Goal: Task Accomplishment & Management: Complete application form

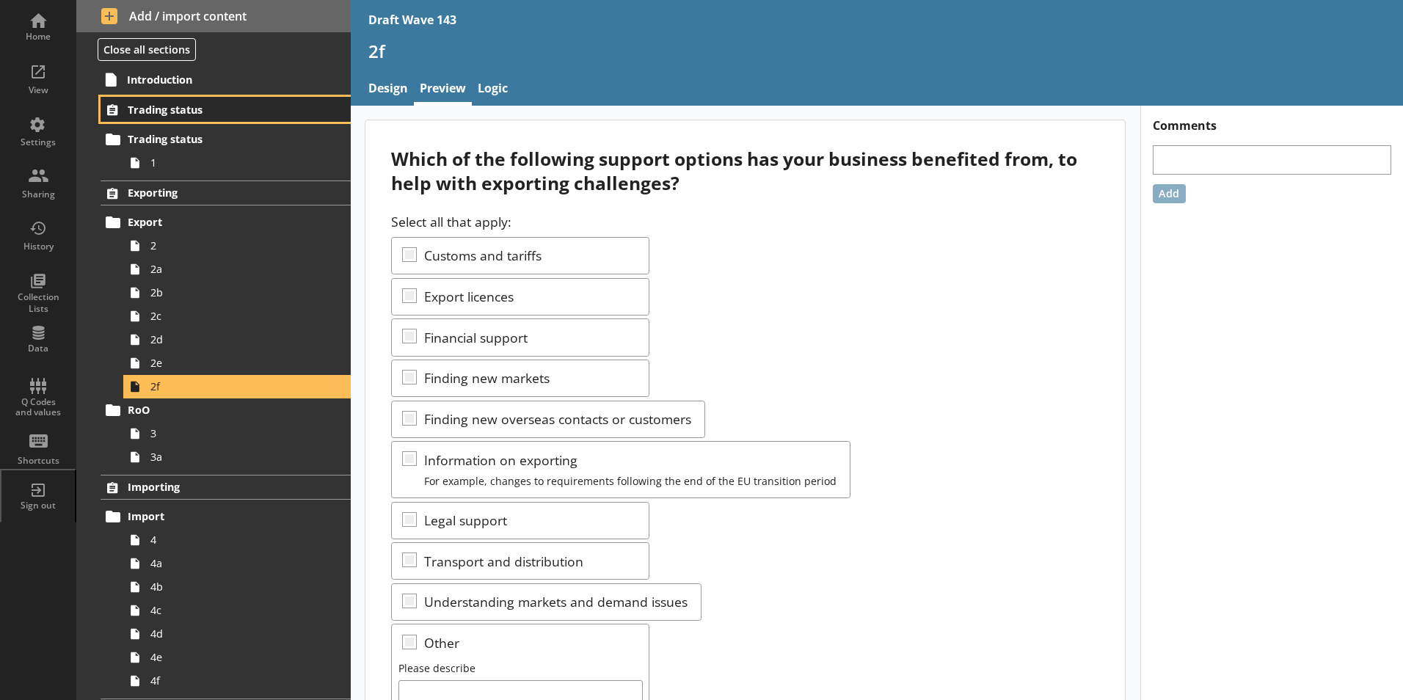
click at [126, 102] on link "Trading status" at bounding box center [226, 109] width 250 height 25
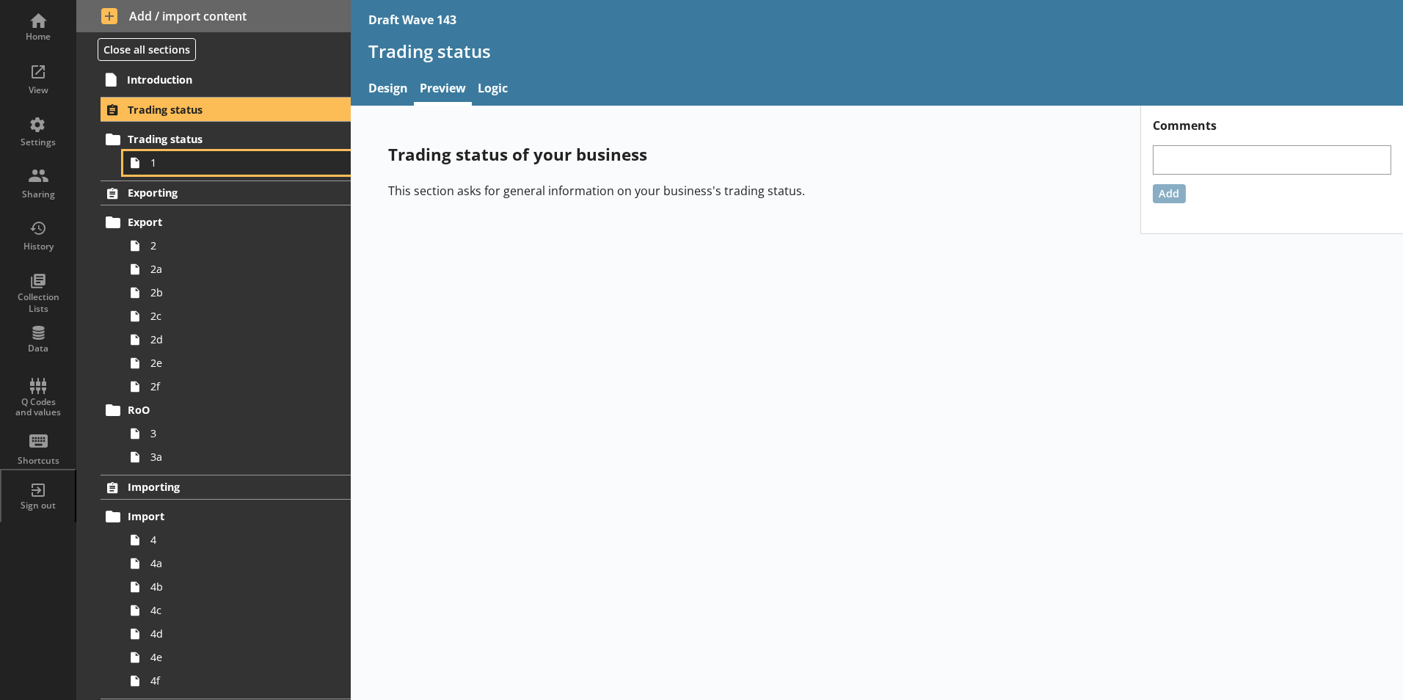
click at [160, 172] on link "1" at bounding box center [236, 162] width 227 height 23
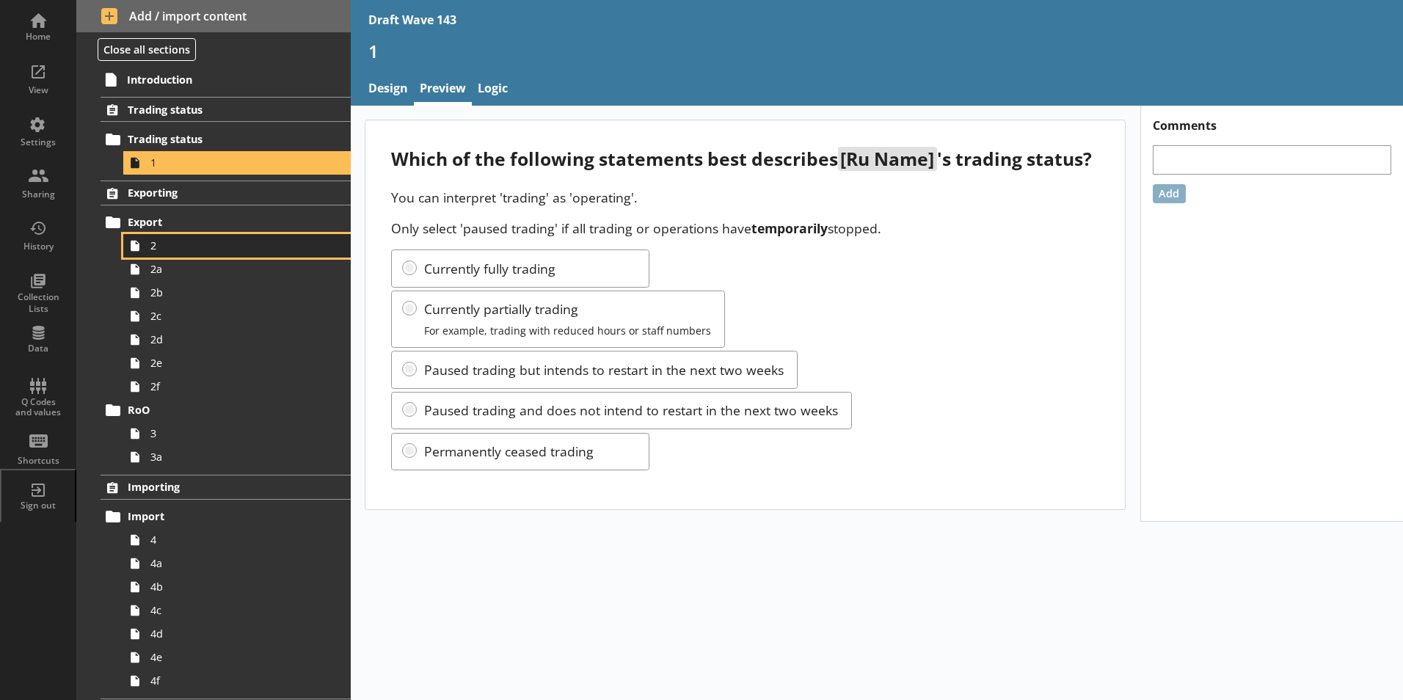
click at [172, 252] on span "2" at bounding box center [231, 245] width 163 height 14
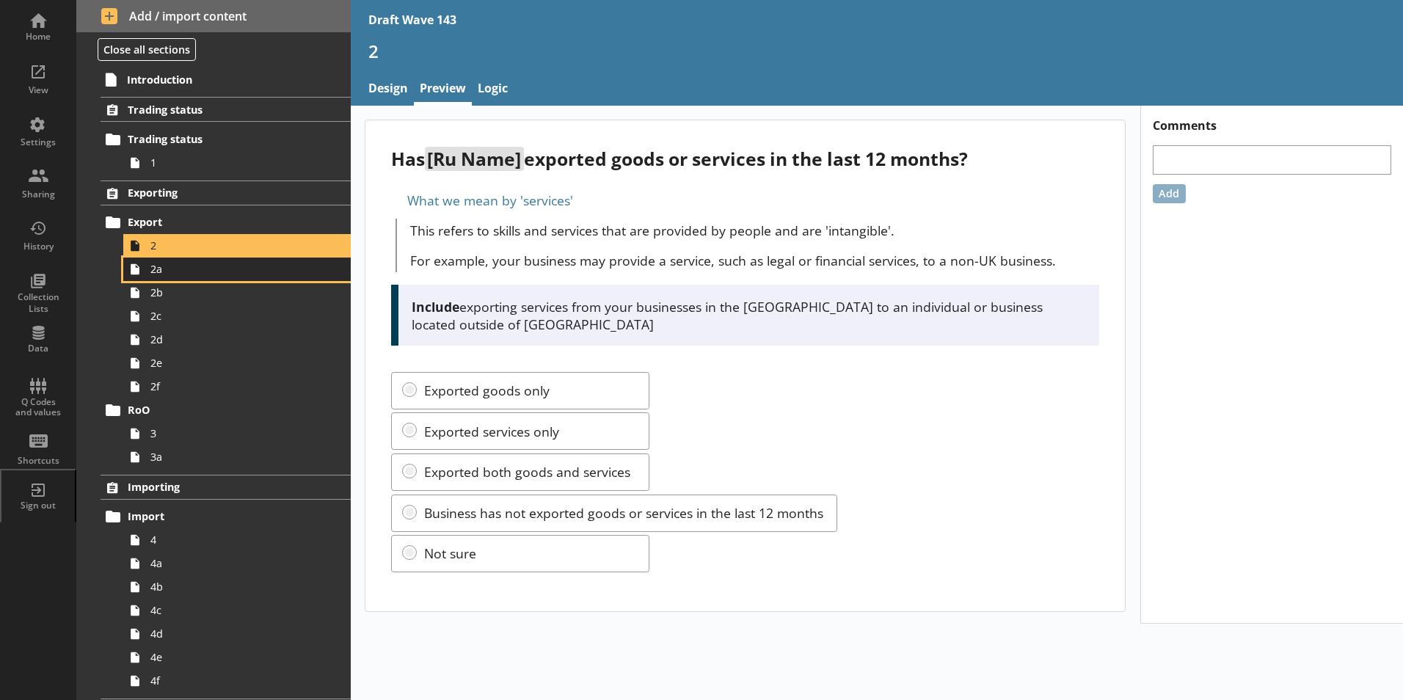
click at [156, 276] on span "2a" at bounding box center [231, 269] width 163 height 14
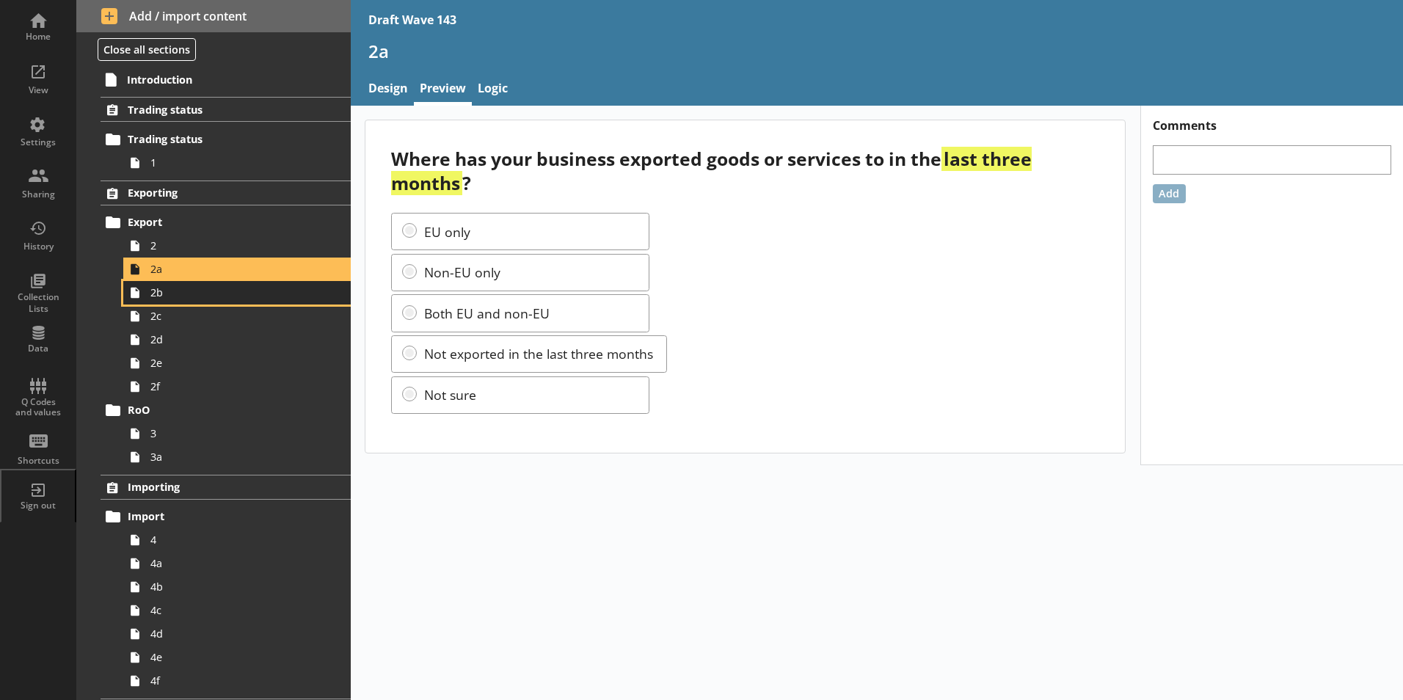
click at [154, 297] on span "2b" at bounding box center [231, 292] width 163 height 14
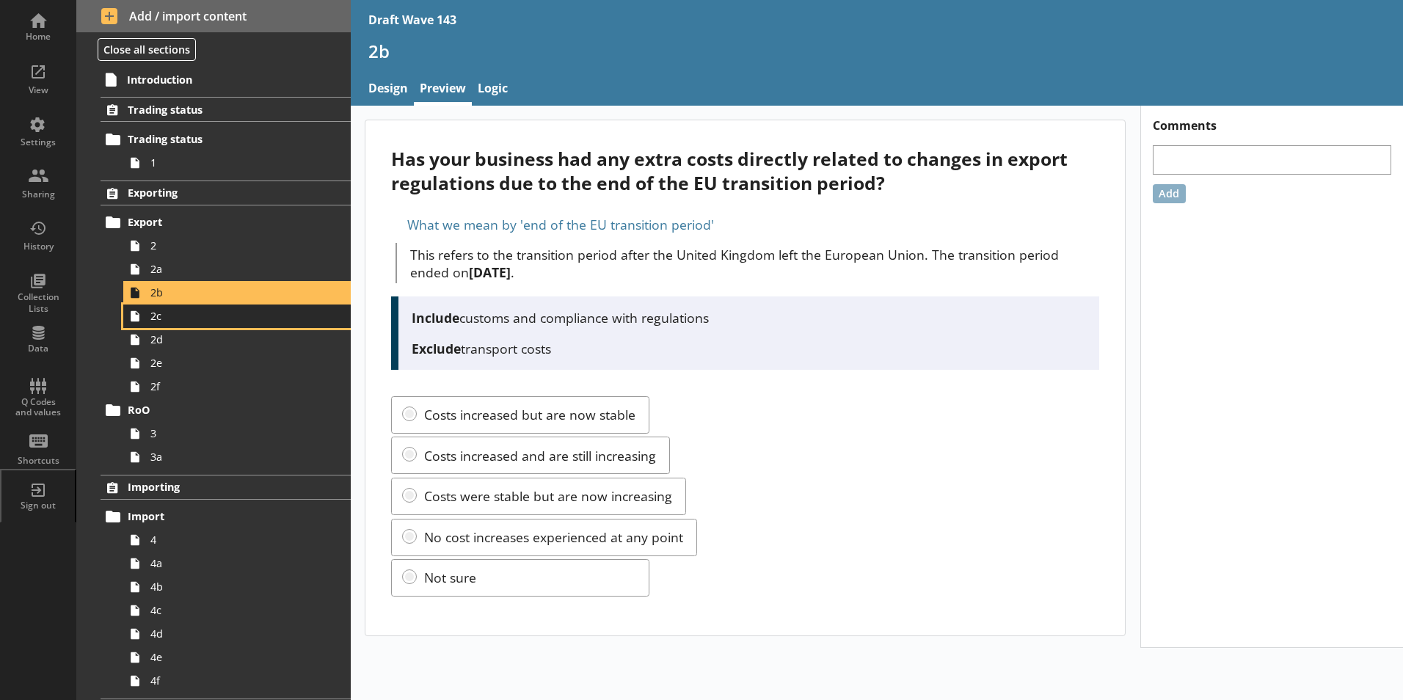
click at [136, 320] on icon at bounding box center [135, 315] width 9 height 11
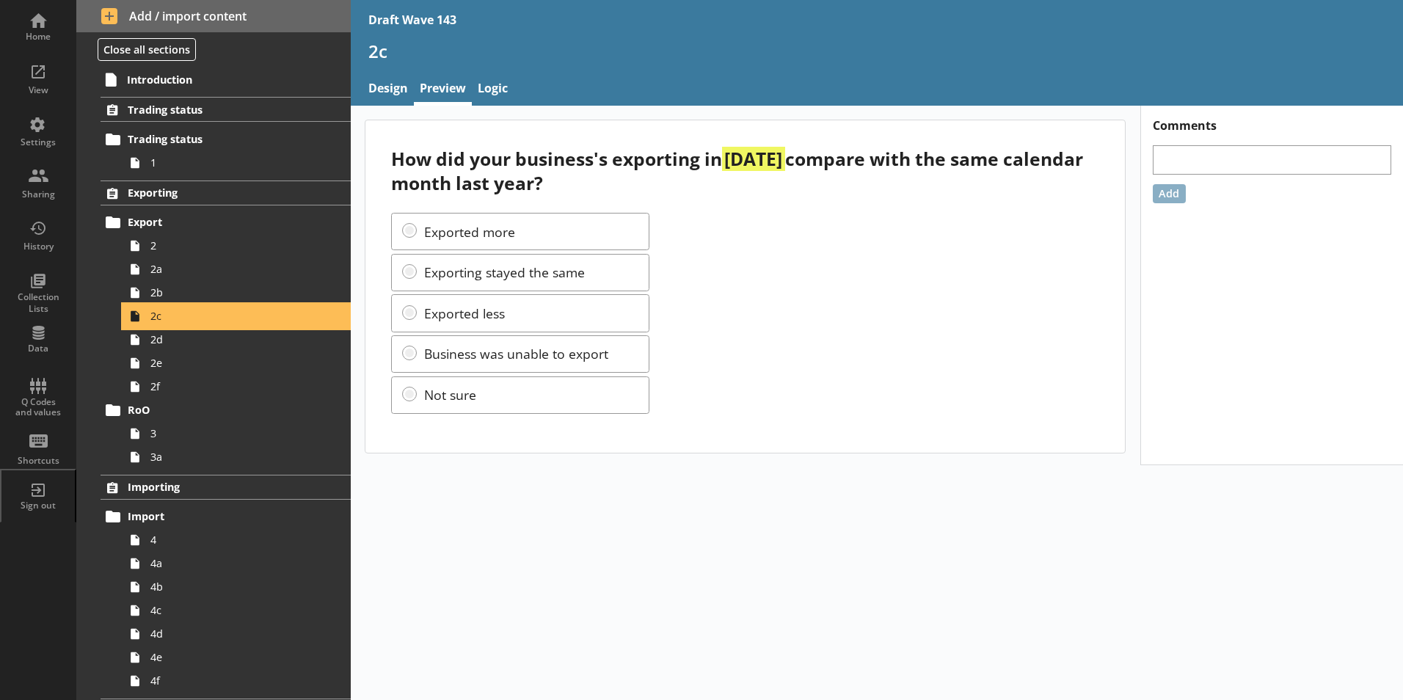
click at [136, 320] on icon at bounding box center [135, 315] width 9 height 11
click at [145, 344] on icon at bounding box center [134, 339] width 23 height 23
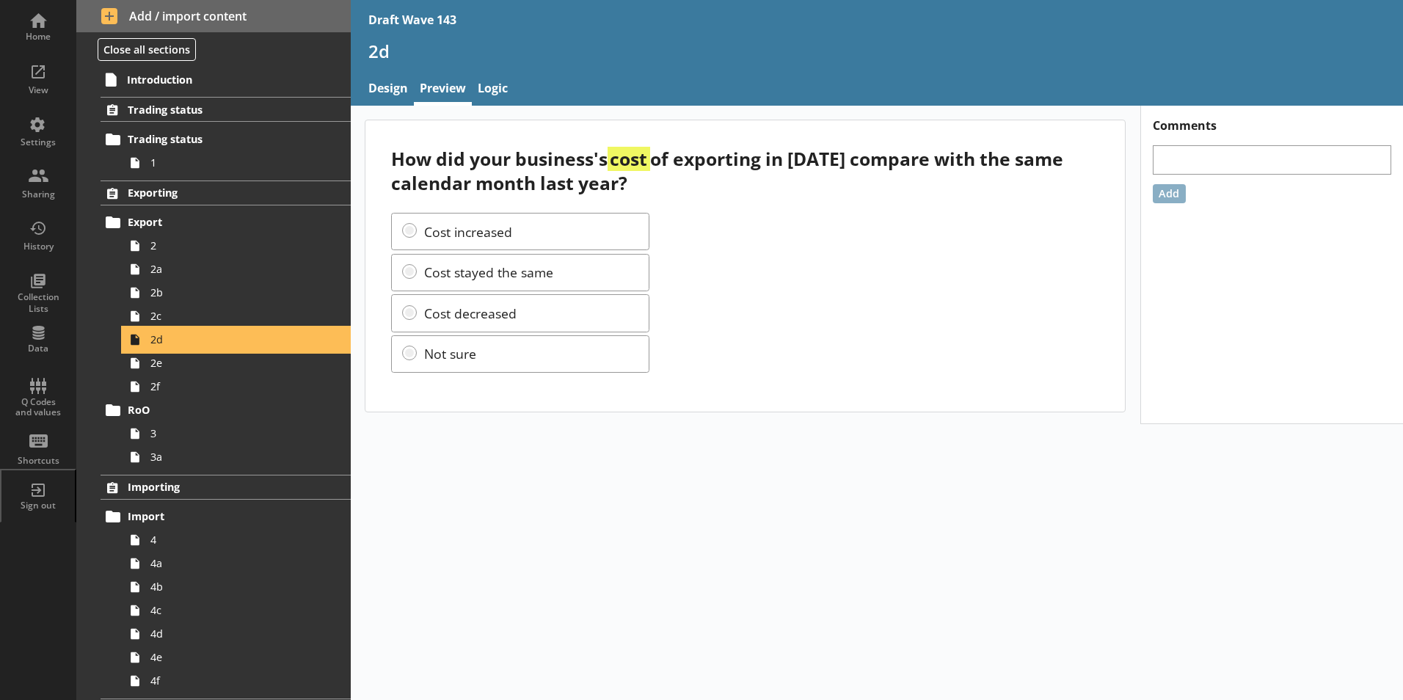
click at [145, 344] on icon at bounding box center [134, 339] width 23 height 23
click at [152, 369] on span "2e" at bounding box center [231, 363] width 163 height 14
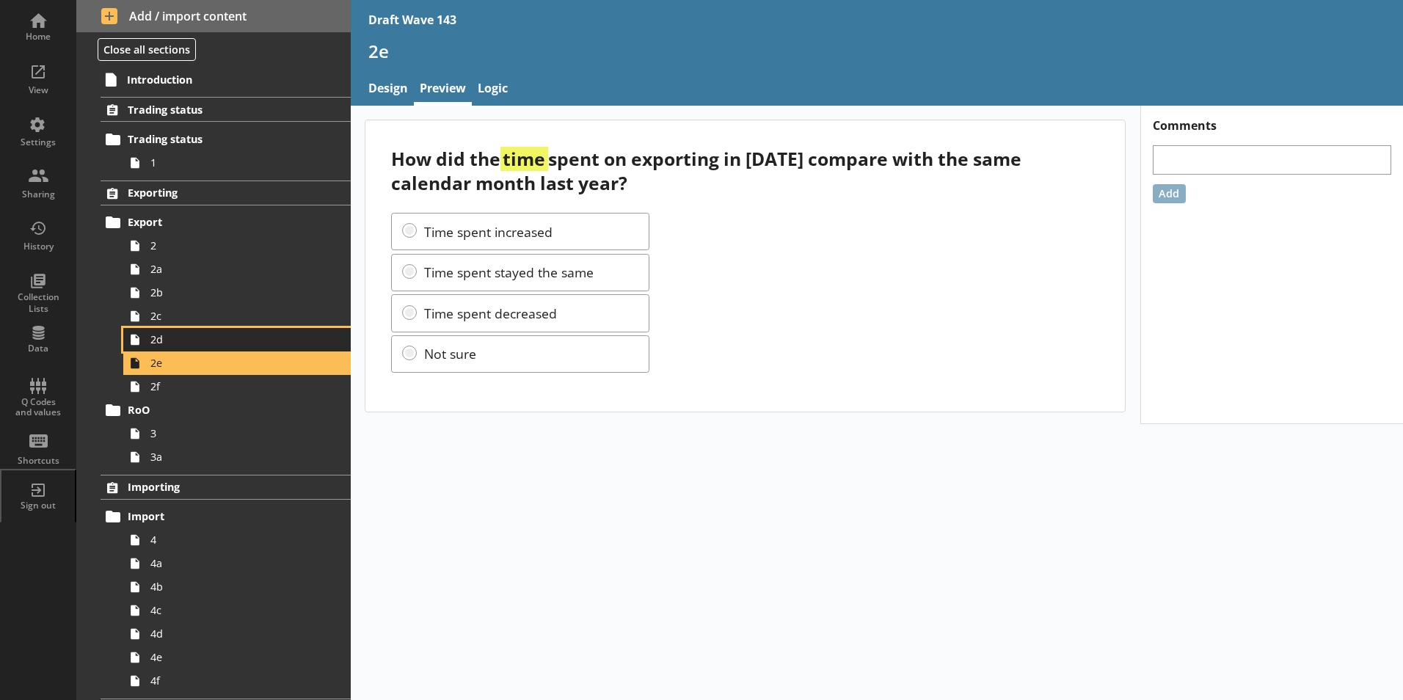
click at [148, 347] on link "2d" at bounding box center [236, 339] width 227 height 23
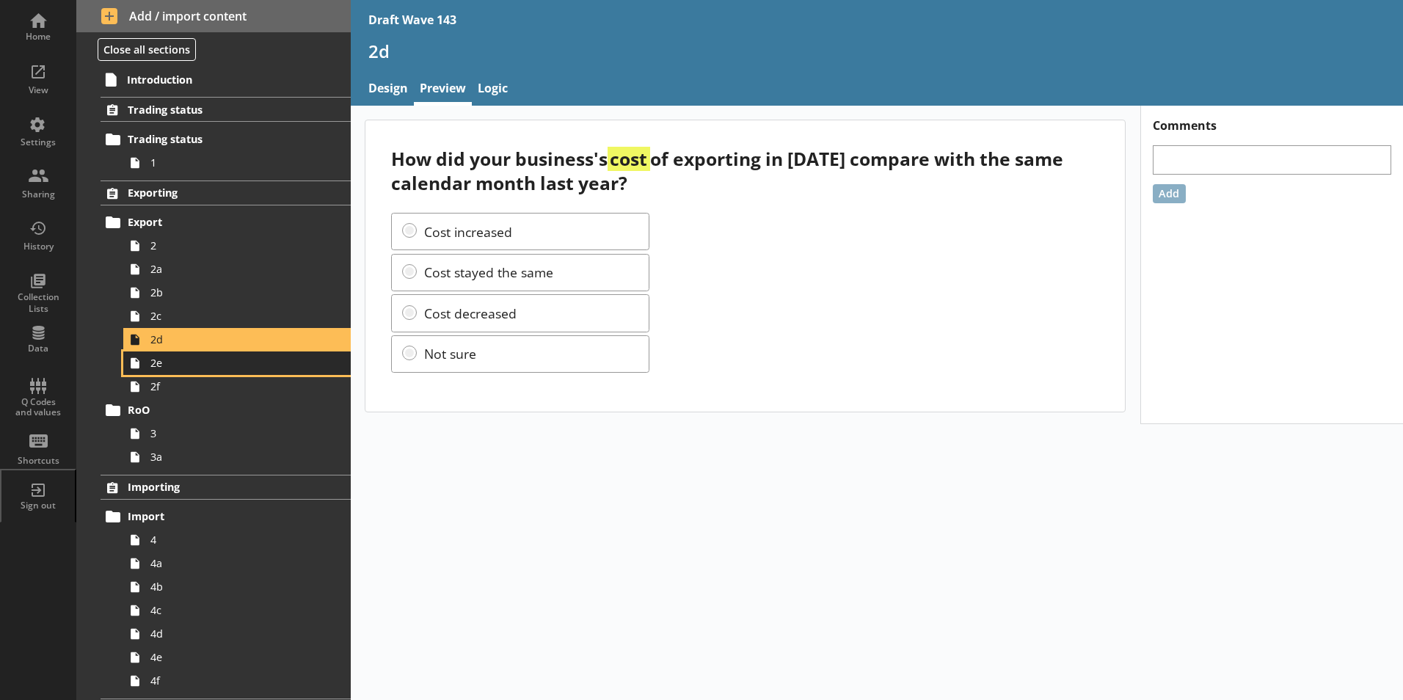
click at [166, 369] on span "2e" at bounding box center [231, 363] width 163 height 14
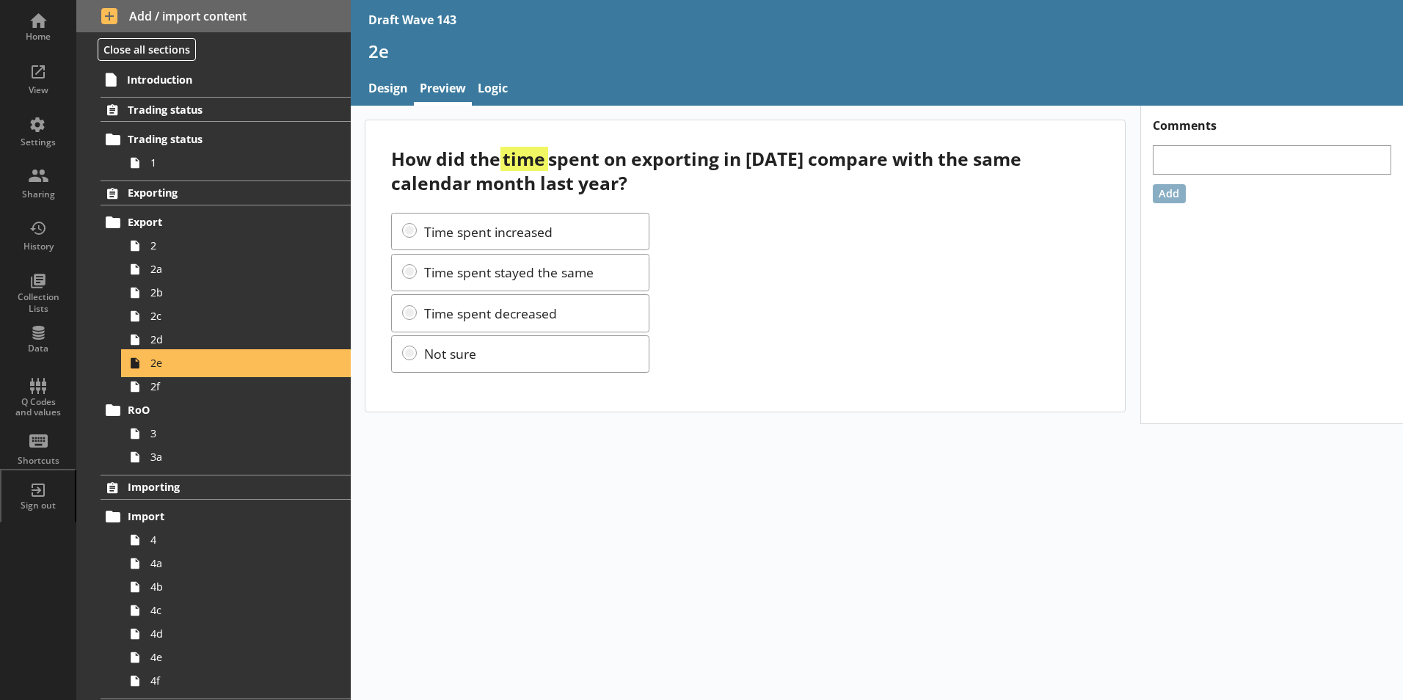
click at [166, 365] on span "2e" at bounding box center [231, 363] width 163 height 14
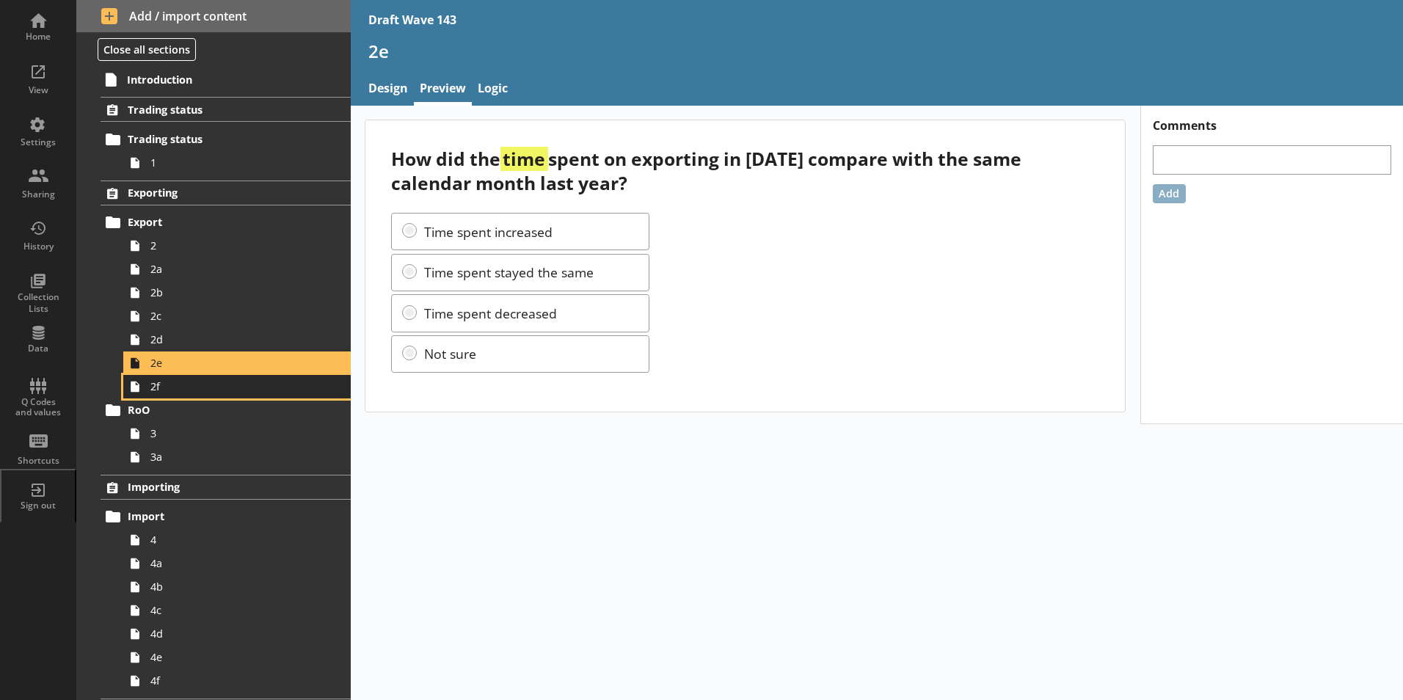
click at [142, 392] on icon at bounding box center [134, 386] width 23 height 23
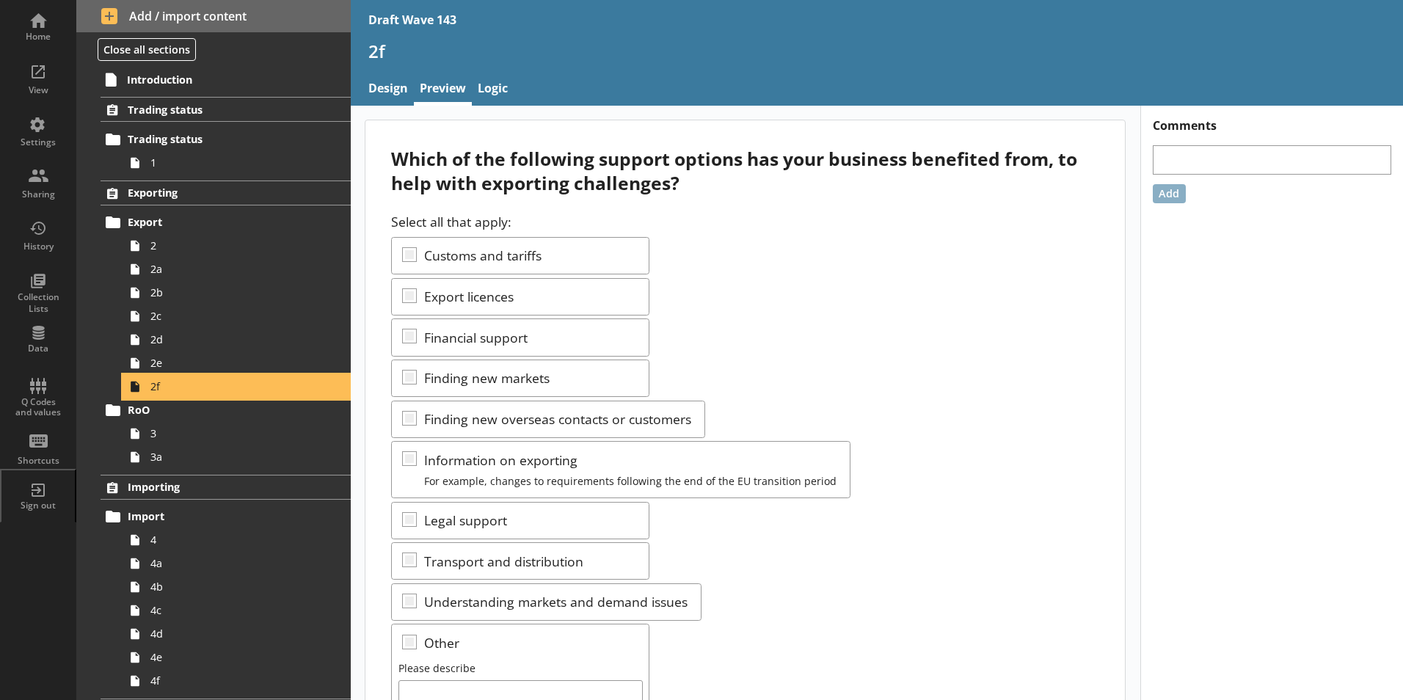
click at [142, 392] on icon at bounding box center [134, 386] width 23 height 23
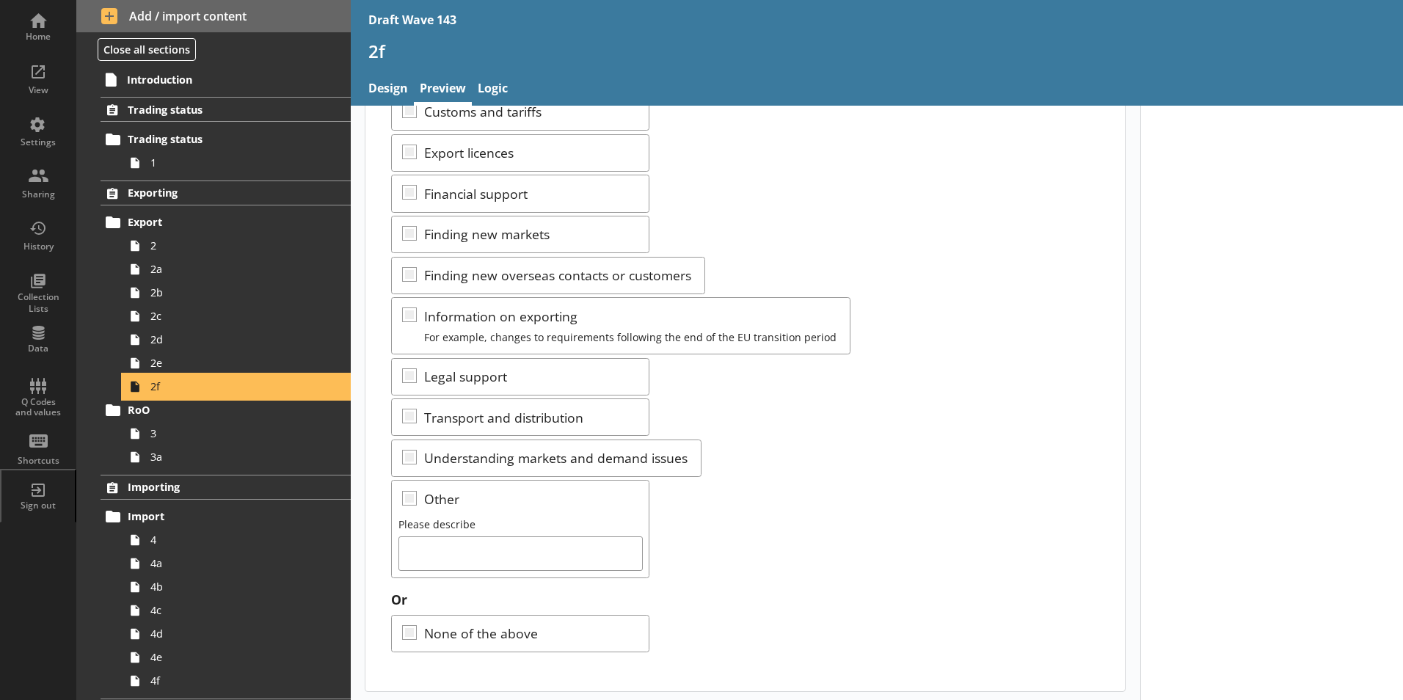
scroll to position [147, 0]
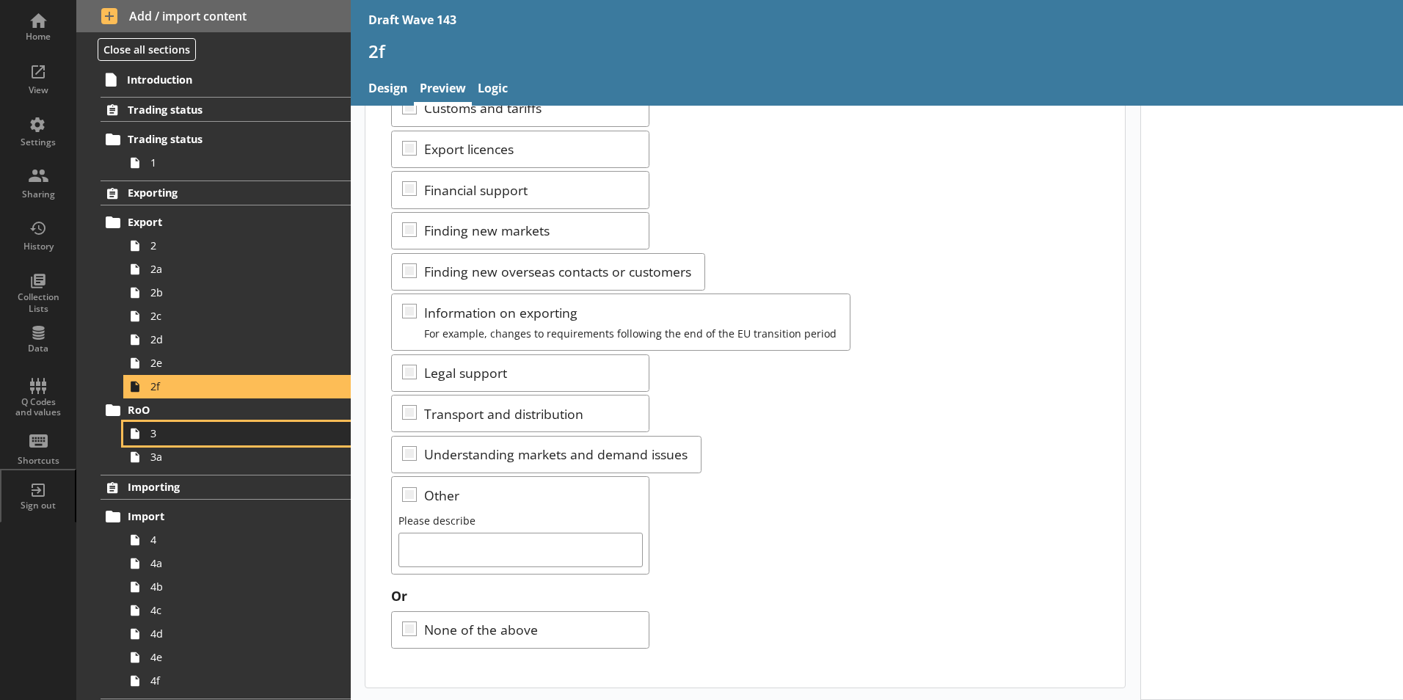
click at [147, 440] on link "3" at bounding box center [236, 433] width 227 height 23
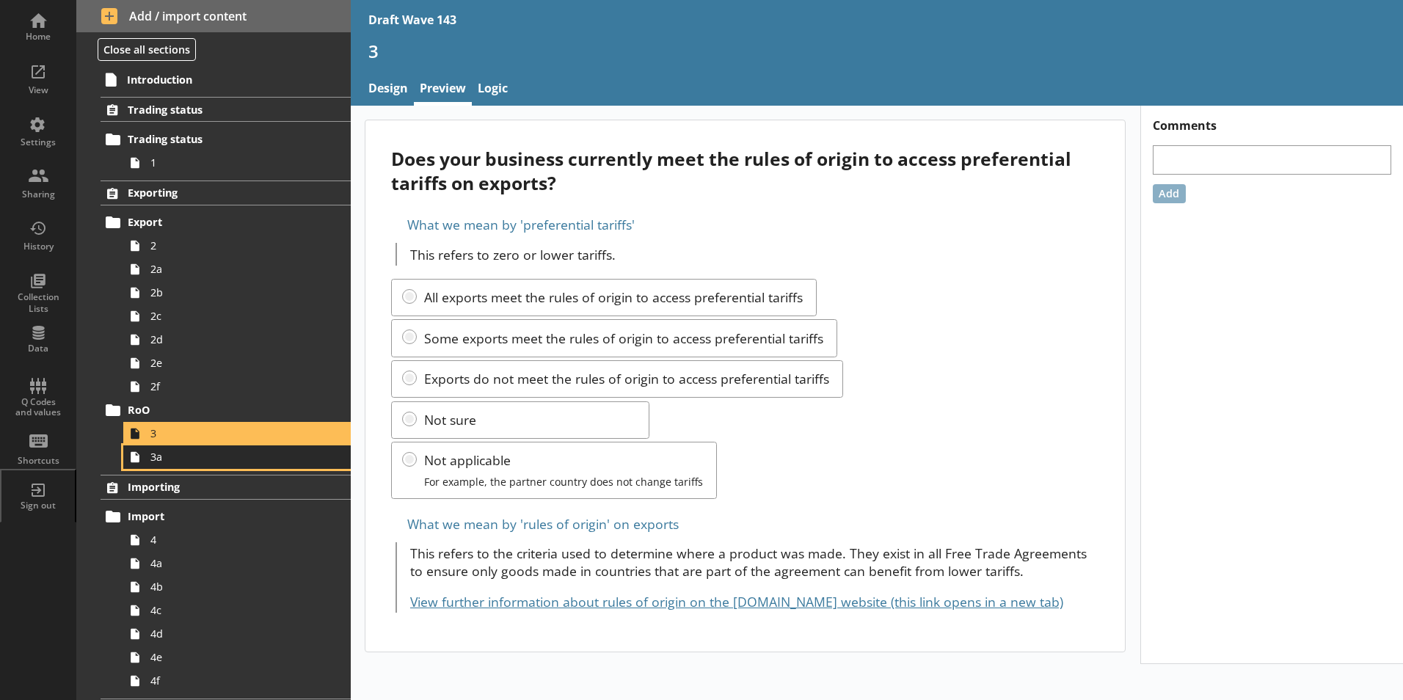
click at [173, 463] on span "3a" at bounding box center [231, 457] width 163 height 14
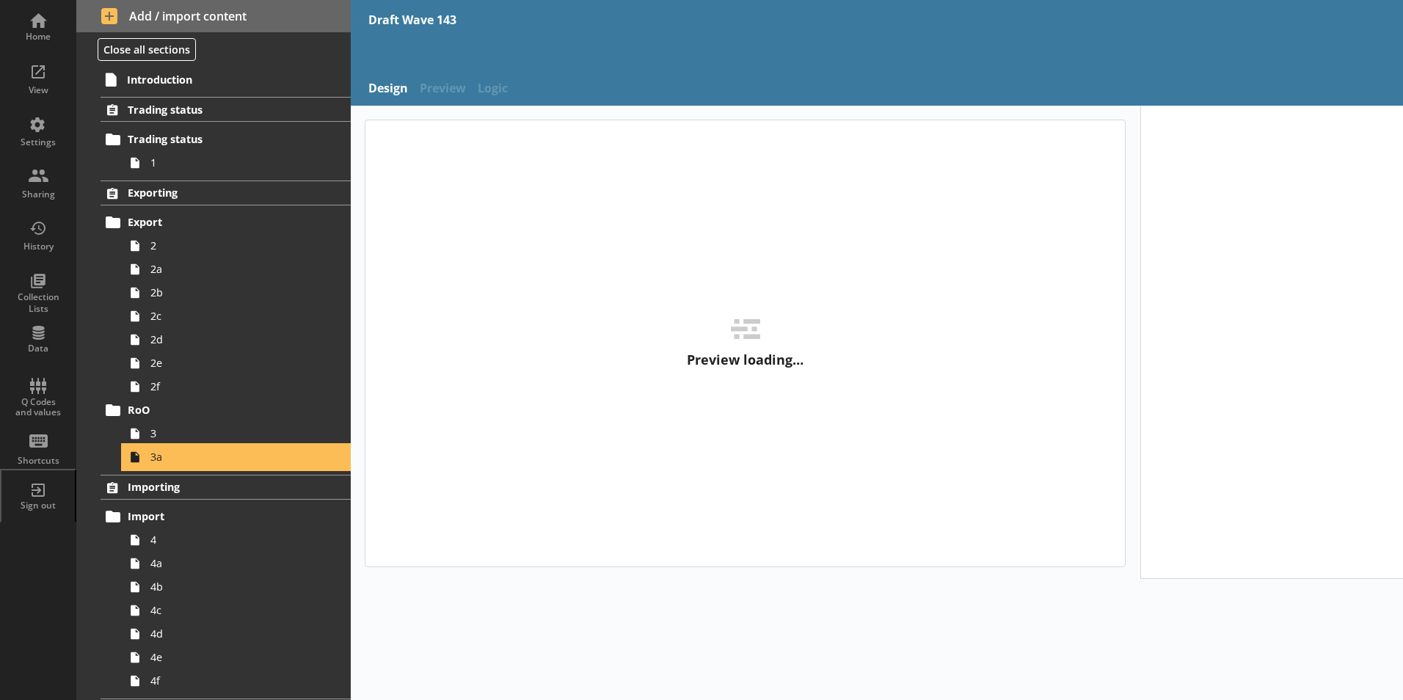
click at [172, 463] on span "3a" at bounding box center [231, 457] width 163 height 14
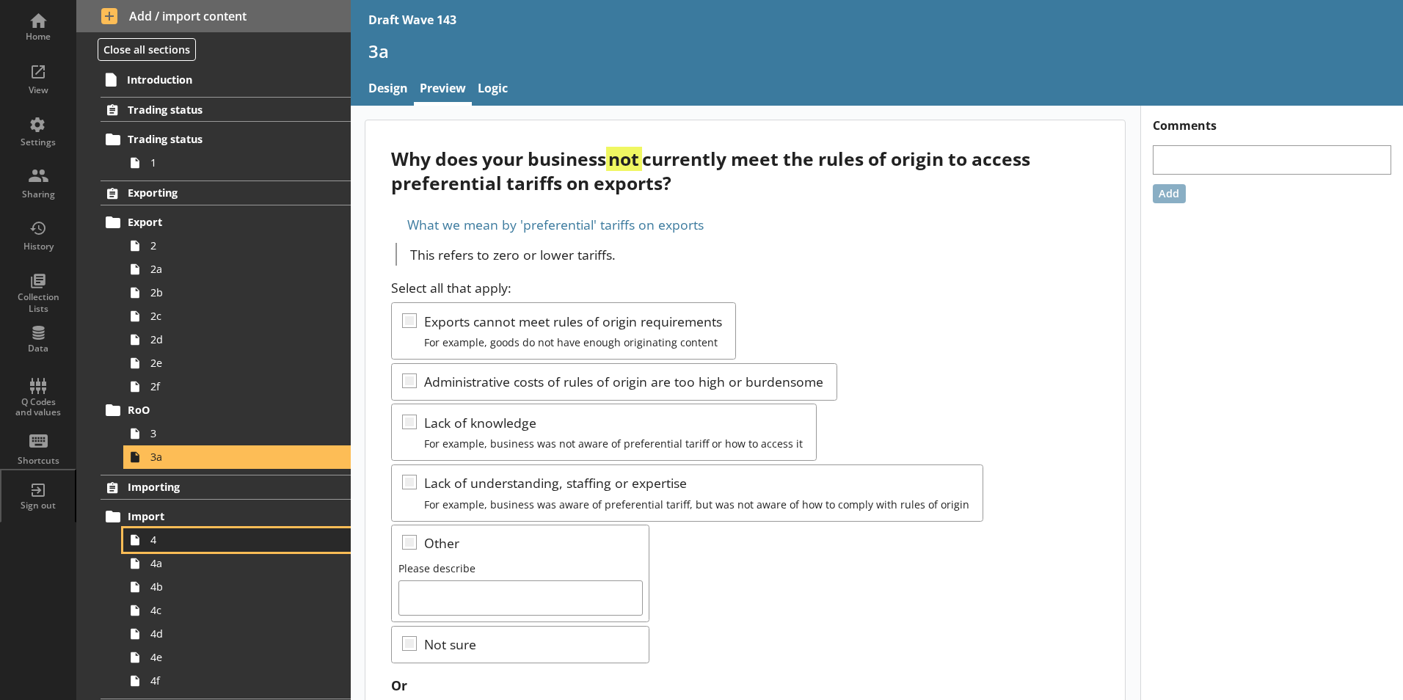
click at [164, 542] on span "4" at bounding box center [231, 540] width 163 height 14
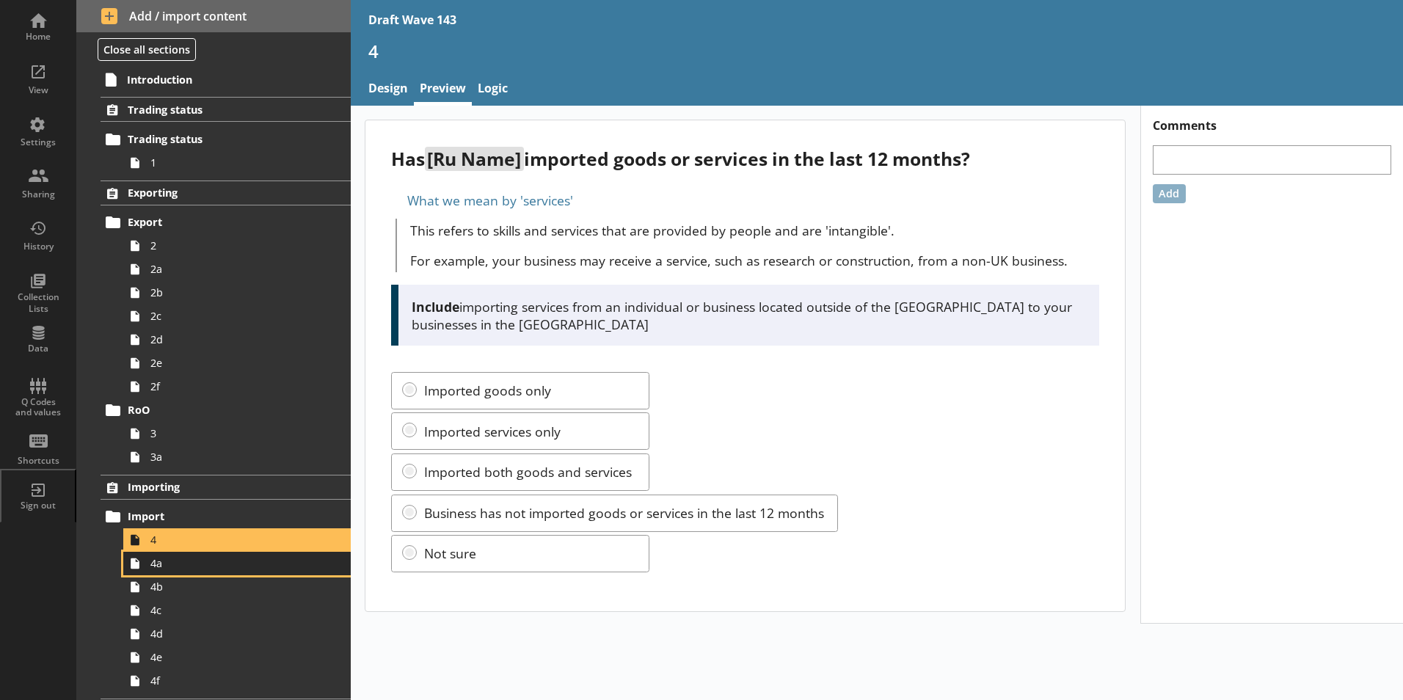
click at [142, 566] on icon at bounding box center [134, 563] width 23 height 23
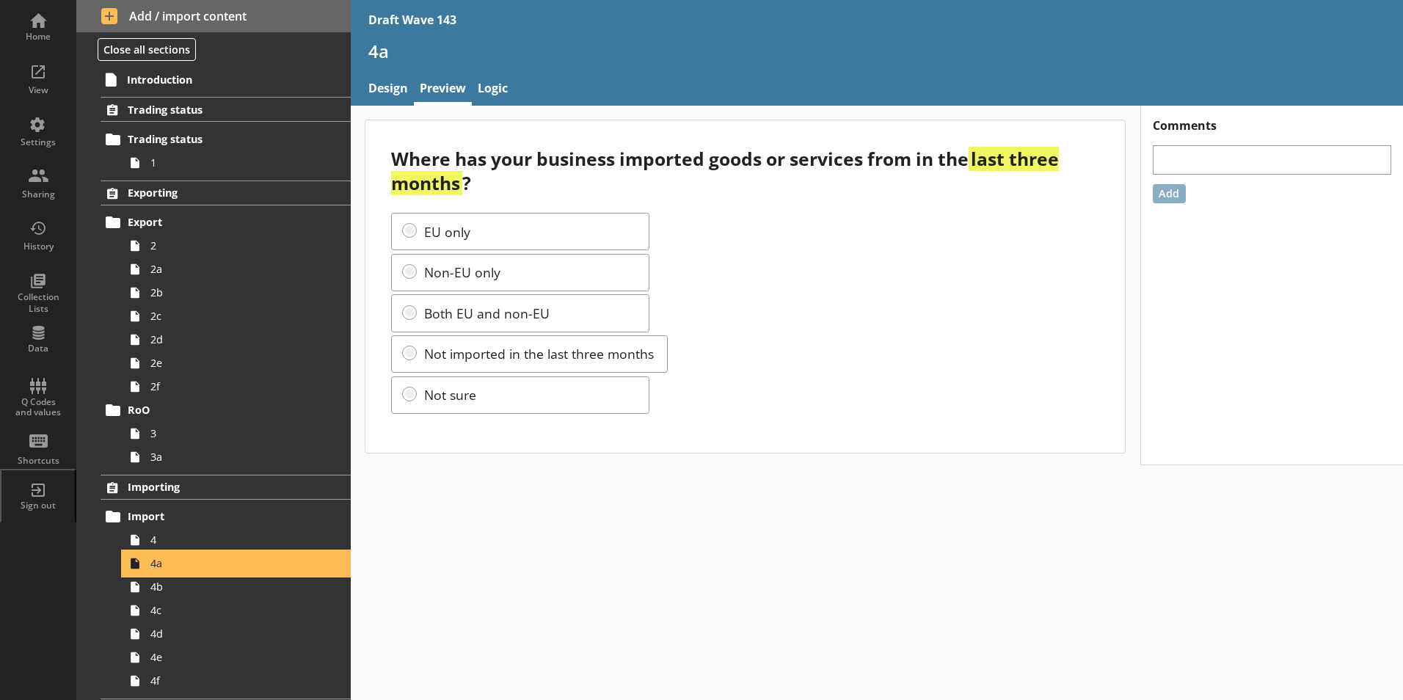
click at [142, 566] on icon at bounding box center [134, 563] width 23 height 23
click at [163, 593] on span "4b" at bounding box center [231, 587] width 163 height 14
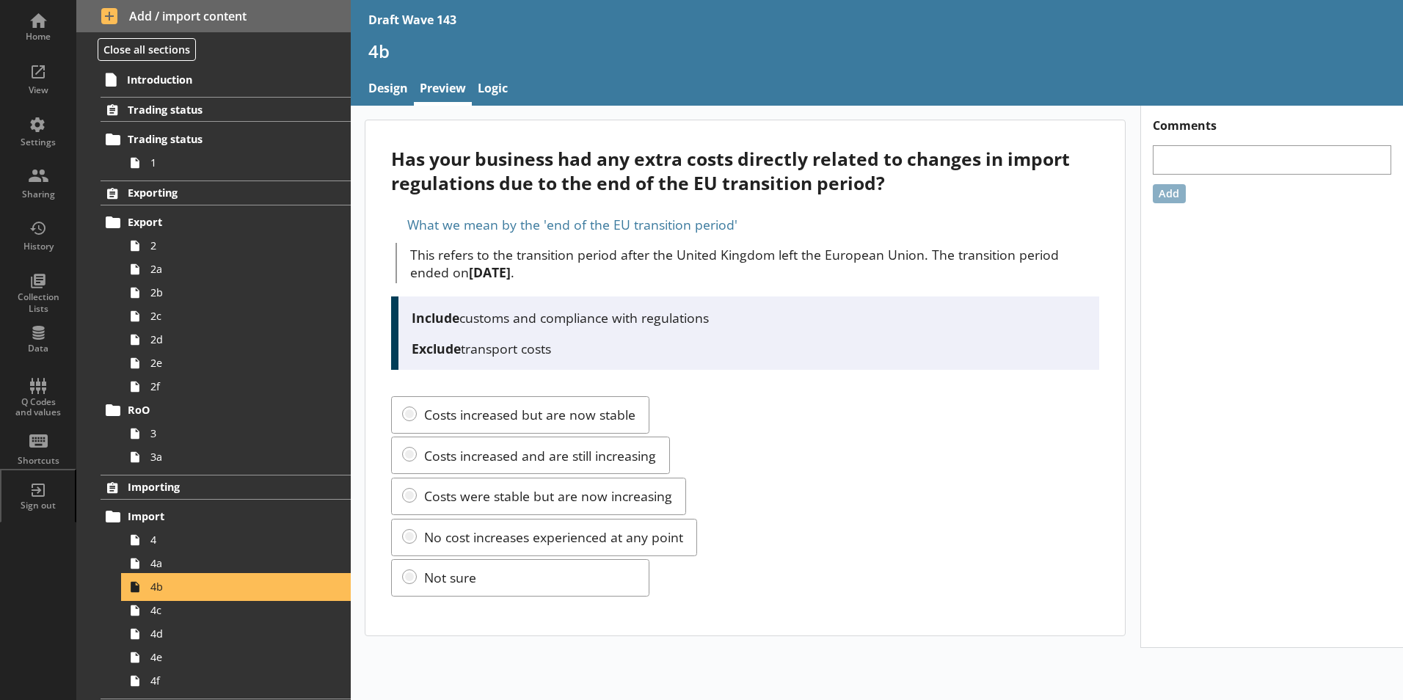
click at [163, 593] on span "4b" at bounding box center [231, 587] width 163 height 14
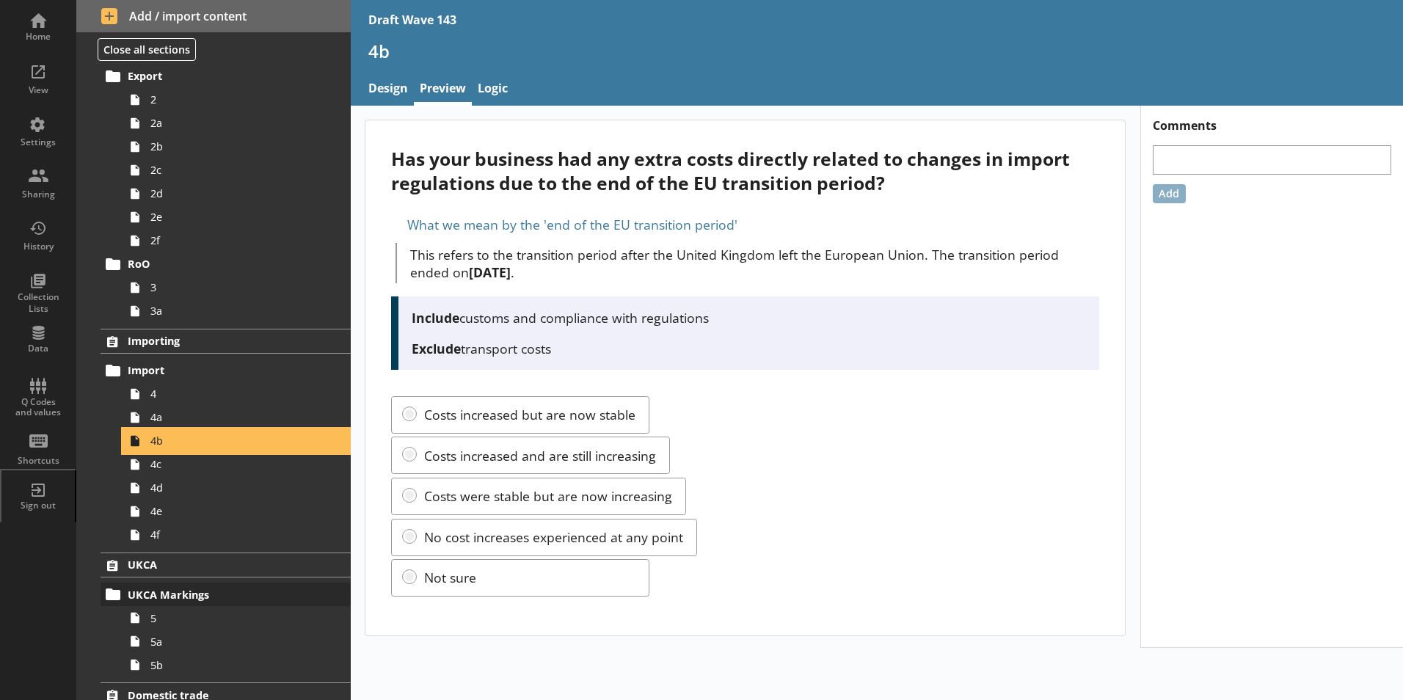
scroll to position [147, 0]
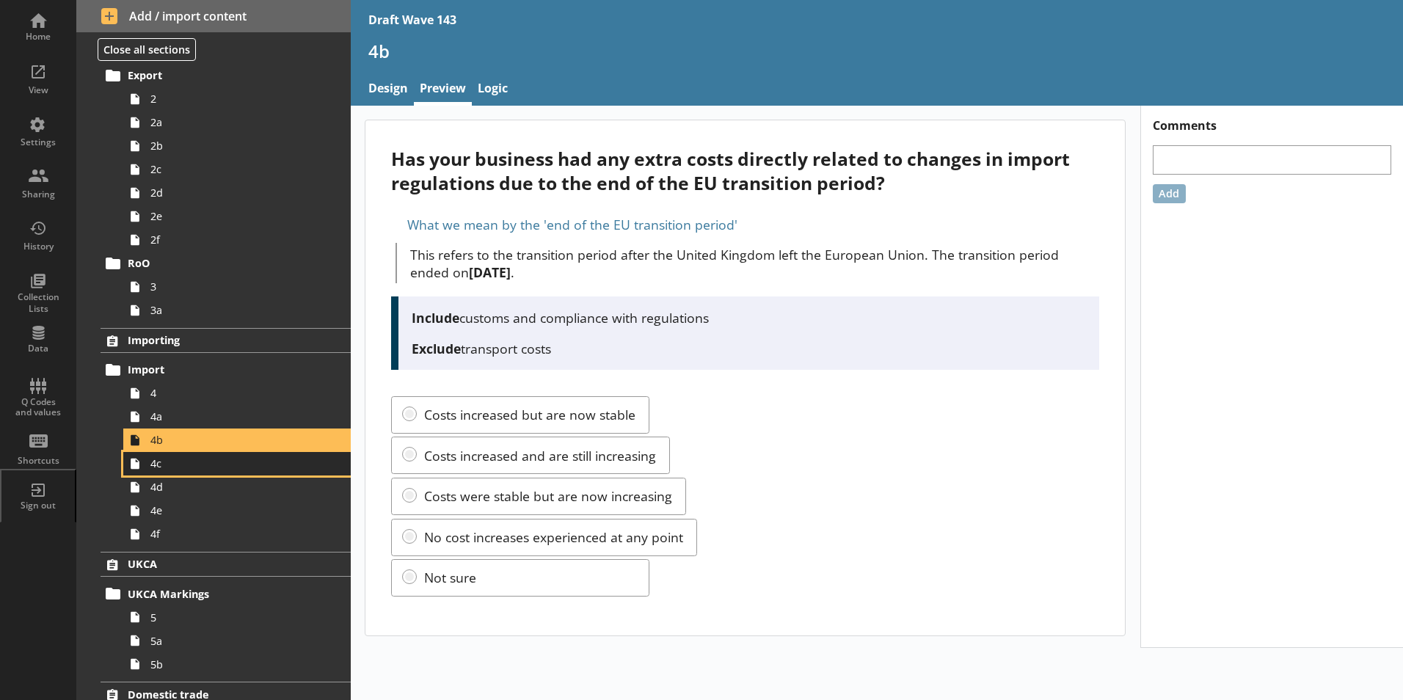
click at [158, 464] on span "4c" at bounding box center [231, 463] width 163 height 14
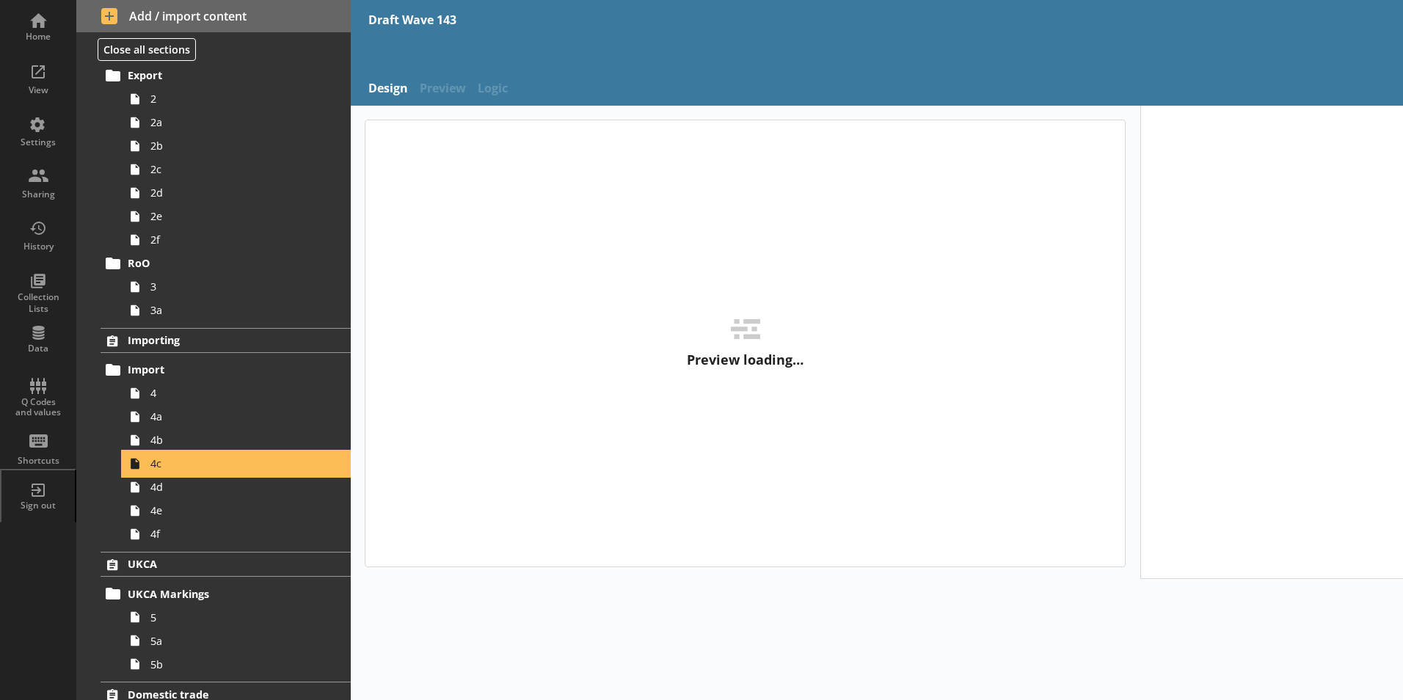
click at [158, 464] on span "4c" at bounding box center [231, 463] width 163 height 14
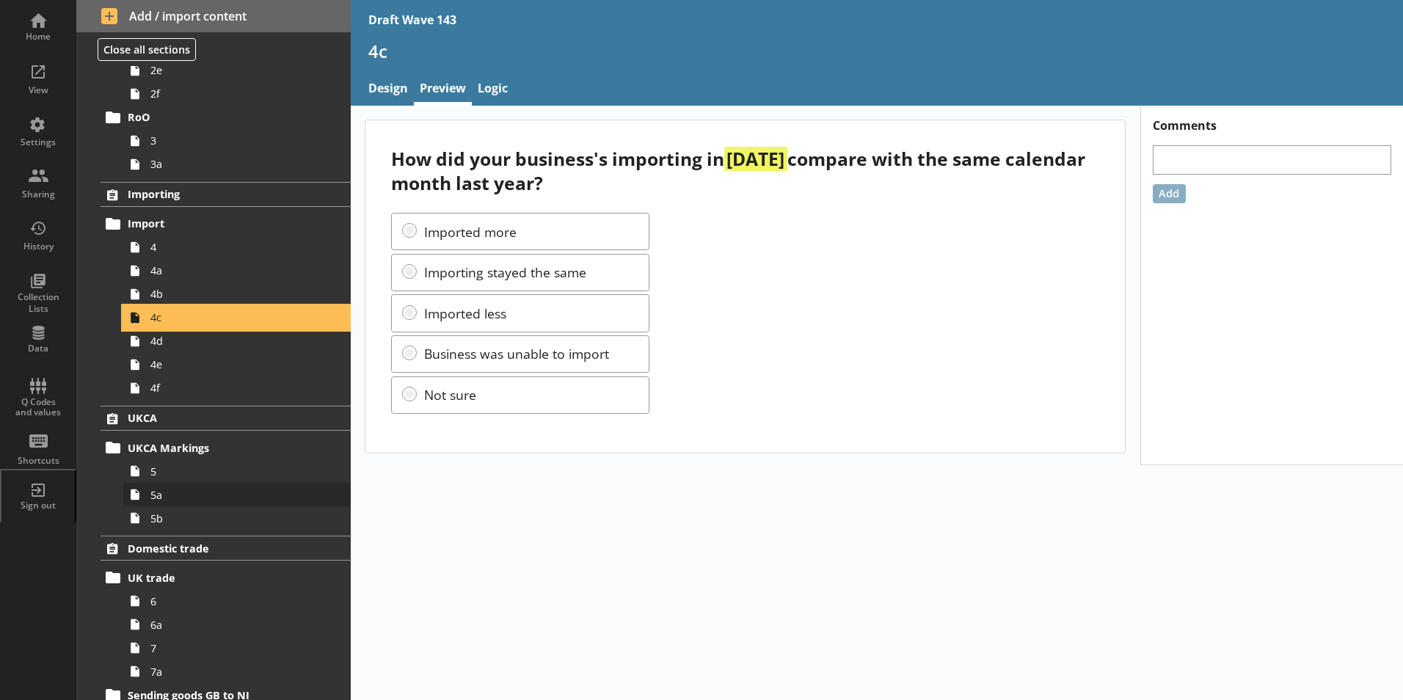
scroll to position [293, 0]
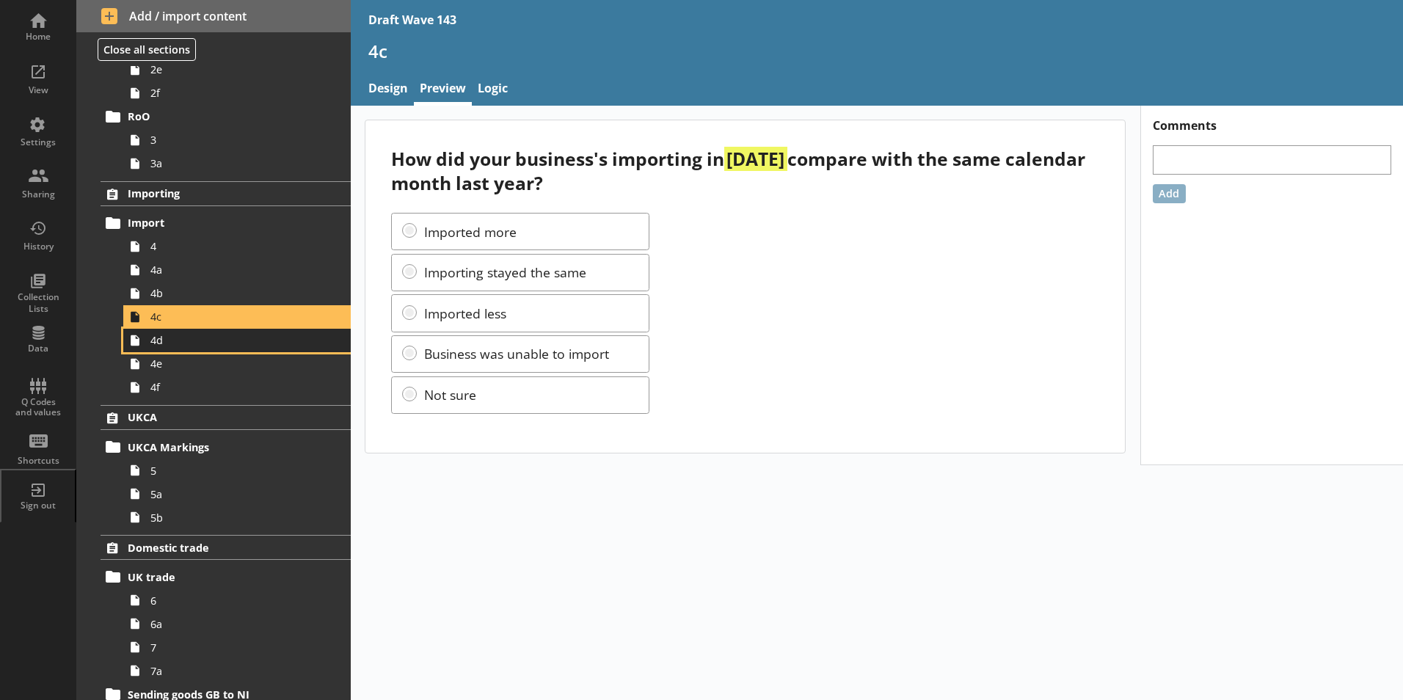
click at [151, 340] on span "4d" at bounding box center [231, 340] width 163 height 14
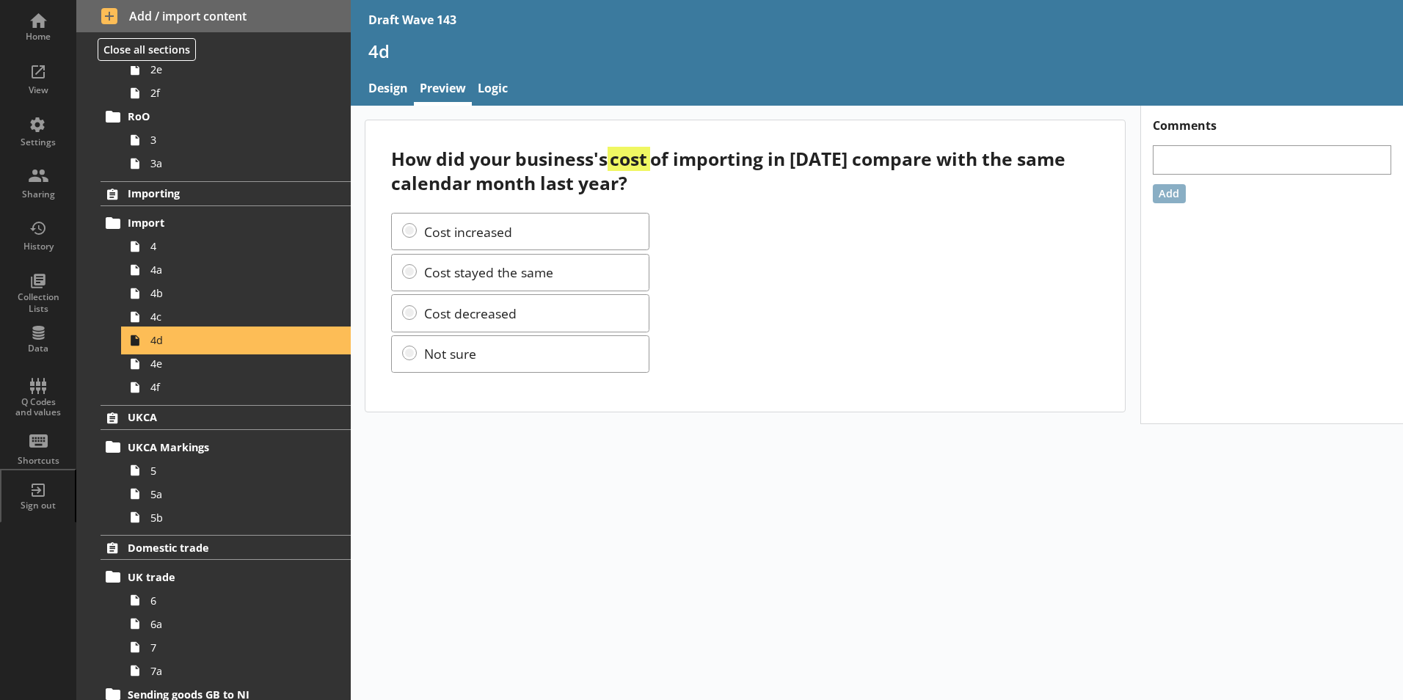
click at [151, 340] on span "4d" at bounding box center [231, 340] width 163 height 14
click at [158, 323] on span "4c" at bounding box center [231, 317] width 163 height 14
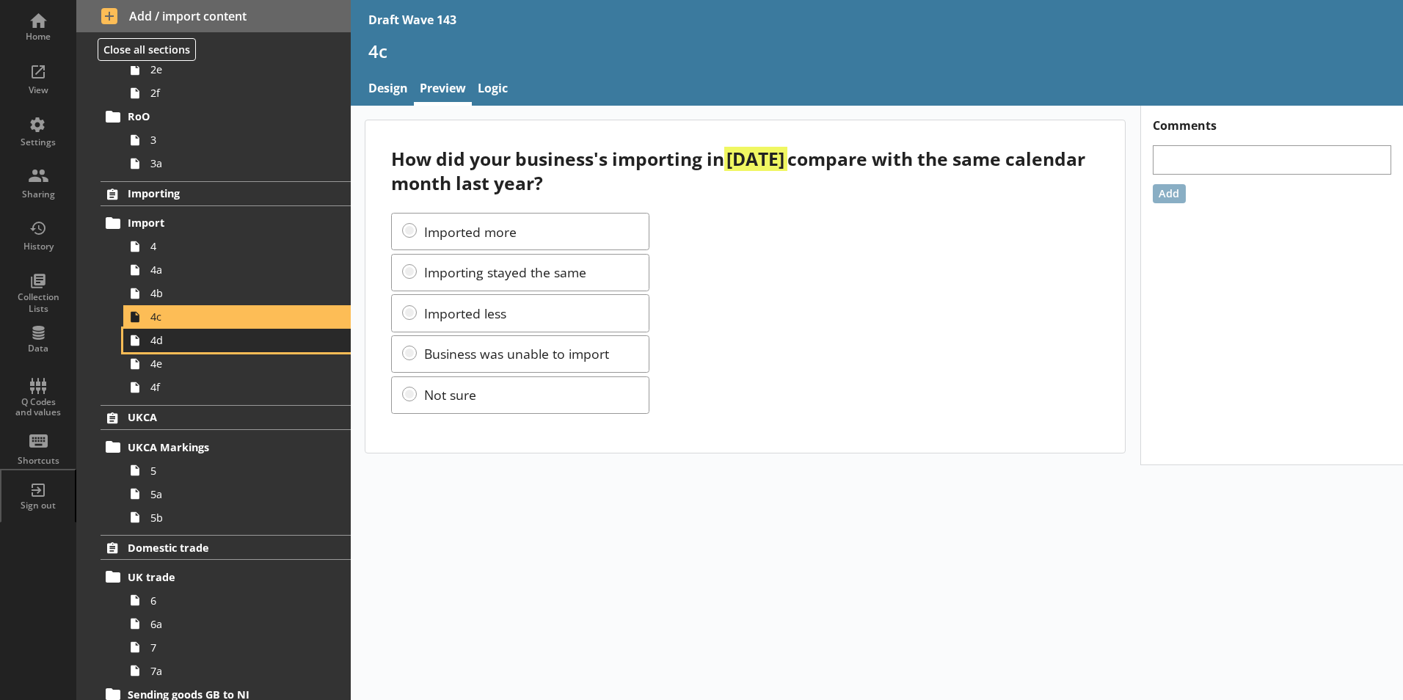
click at [156, 346] on span "4d" at bounding box center [231, 340] width 163 height 14
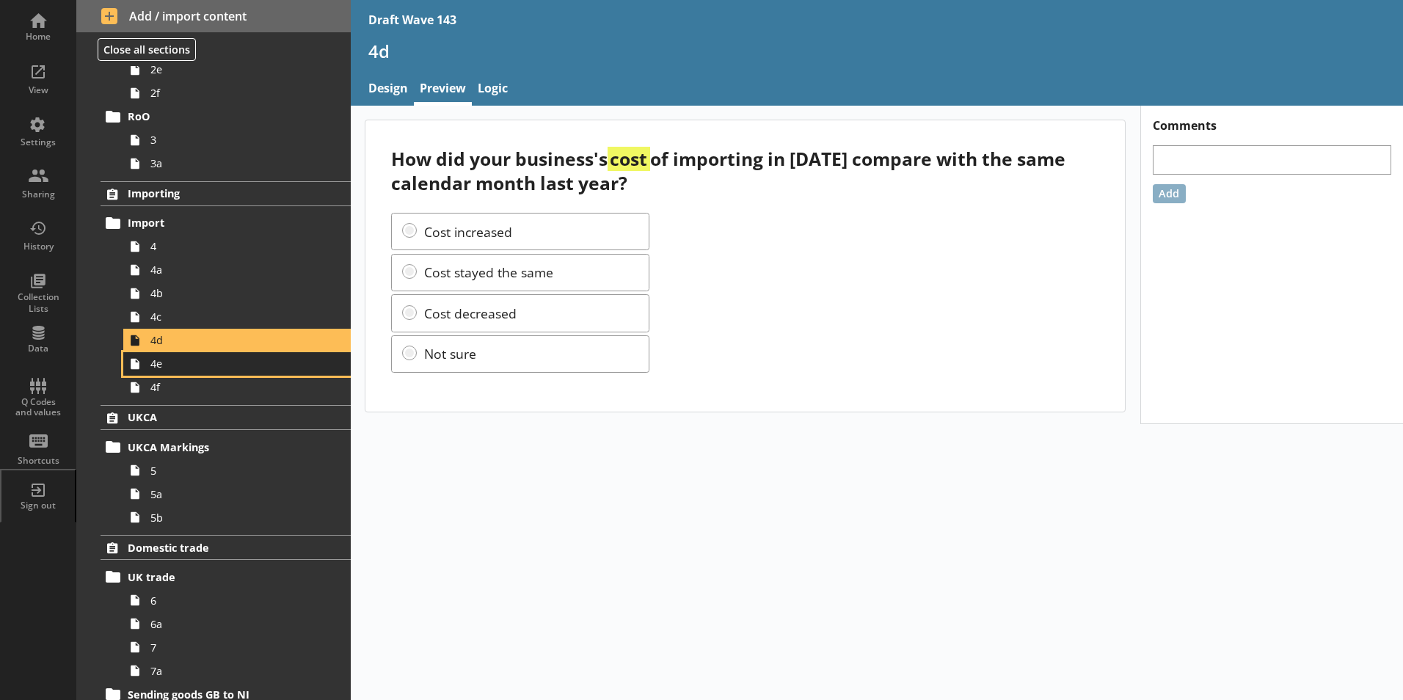
click at [168, 372] on link "4e" at bounding box center [236, 363] width 227 height 23
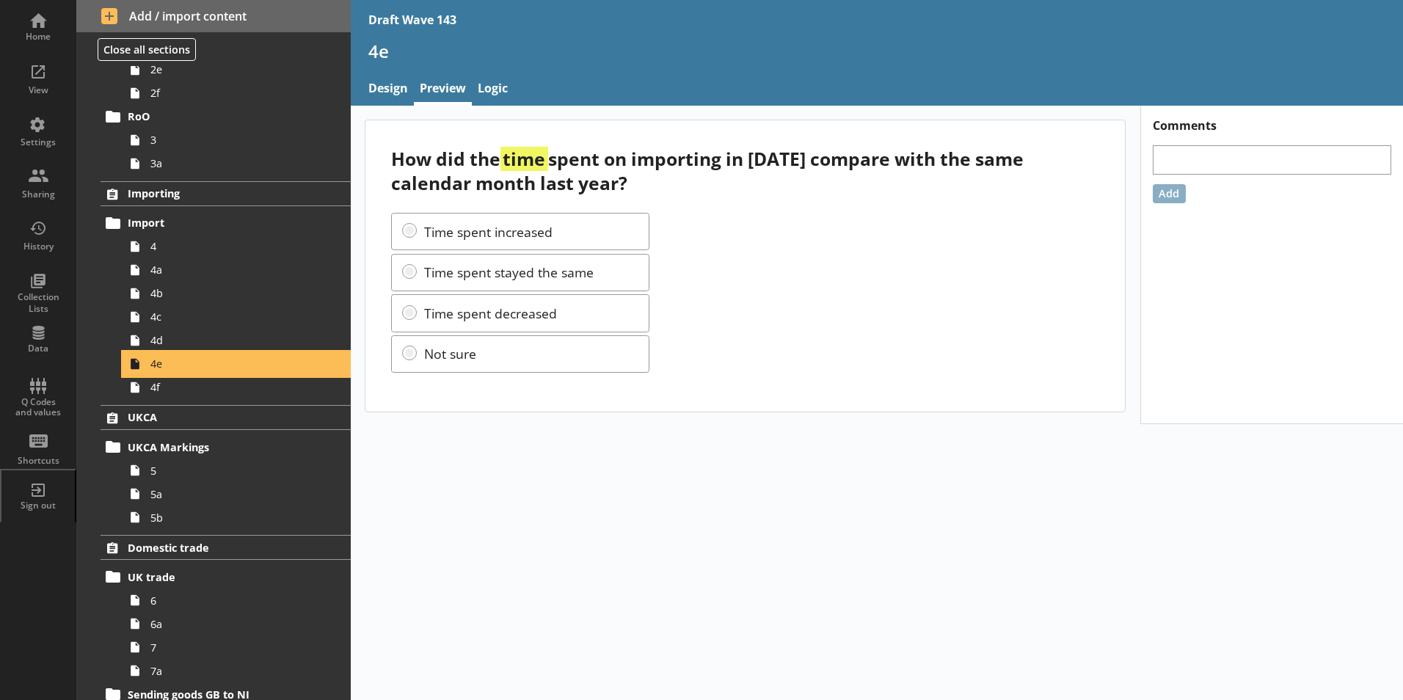
click at [168, 370] on span "4e" at bounding box center [231, 364] width 163 height 14
click at [153, 393] on span "4f" at bounding box center [231, 387] width 163 height 14
